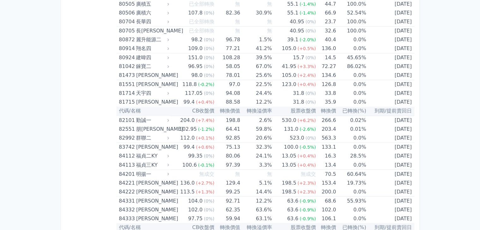
scroll to position [3438, 0]
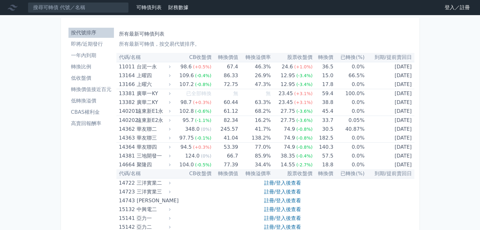
scroll to position [3438, 0]
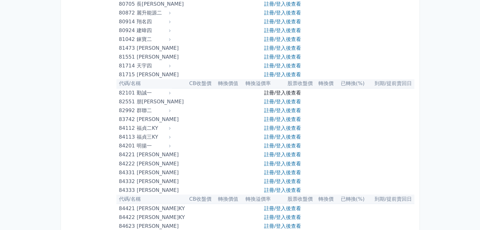
click at [288, 90] on link "註冊/登入後查看" at bounding box center [282, 93] width 37 height 6
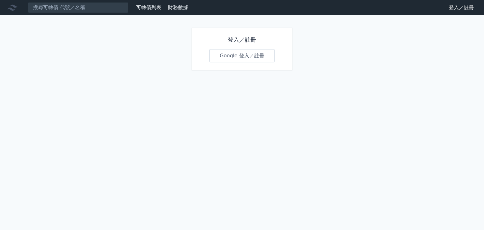
click at [221, 53] on link "Google 登入／註冊" at bounding box center [242, 55] width 66 height 13
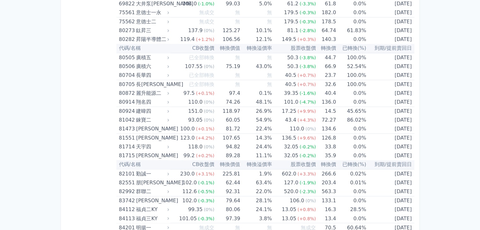
scroll to position [3399, 0]
